Goal: Find specific page/section

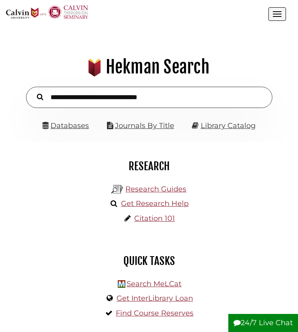
scroll to position [91, 274]
click at [71, 126] on link "Databases" at bounding box center [66, 125] width 47 height 9
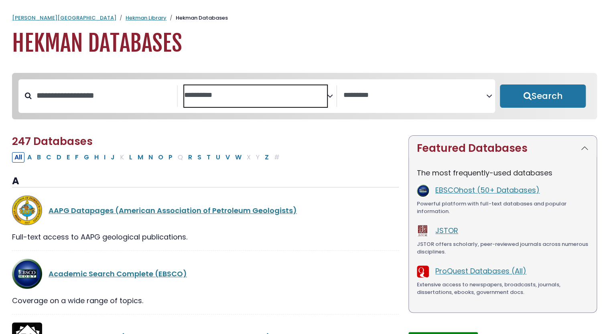
click at [295, 97] on textarea "Search" at bounding box center [255, 95] width 143 height 8
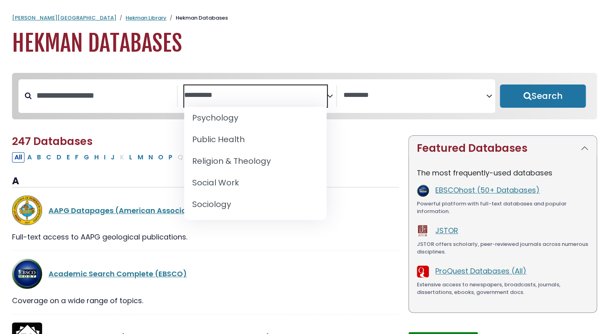
scroll to position [743, 0]
select select "*****"
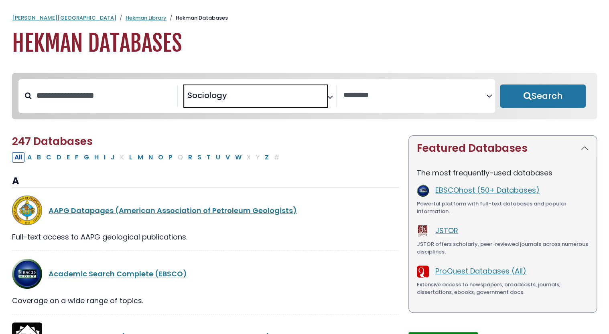
scroll to position [381, 0]
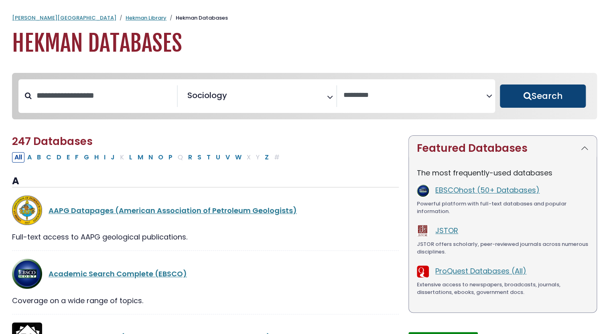
click at [300, 92] on button "Search" at bounding box center [543, 96] width 86 height 23
select select "Database Vendors Filter"
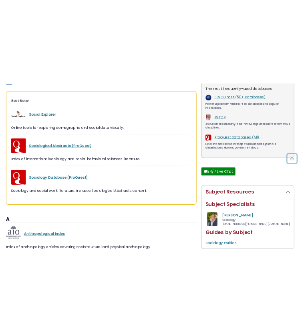
scroll to position [171, 0]
